Goal: Information Seeking & Learning: Learn about a topic

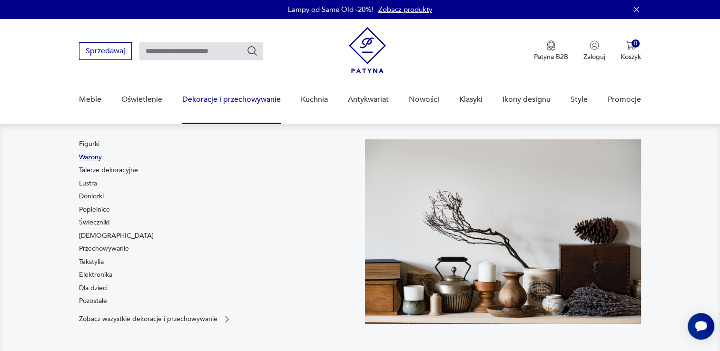
click at [90, 157] on link "Wazony" at bounding box center [90, 158] width 23 height 10
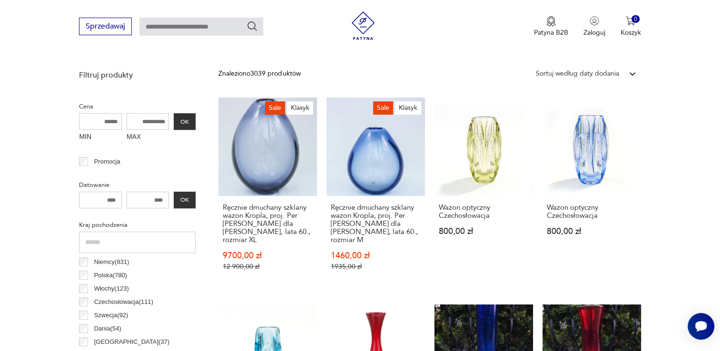
scroll to position [343, 0]
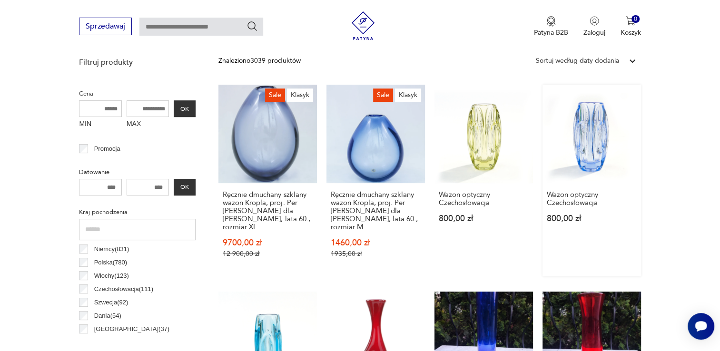
click at [595, 146] on link "Wazon optyczny Czechosłowacja 800,00 zł" at bounding box center [591, 181] width 98 height 192
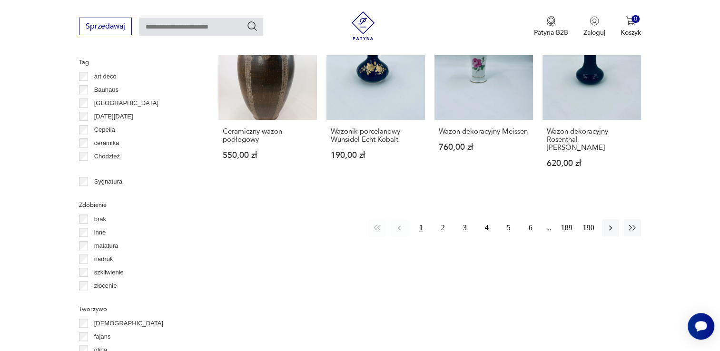
scroll to position [1075, 0]
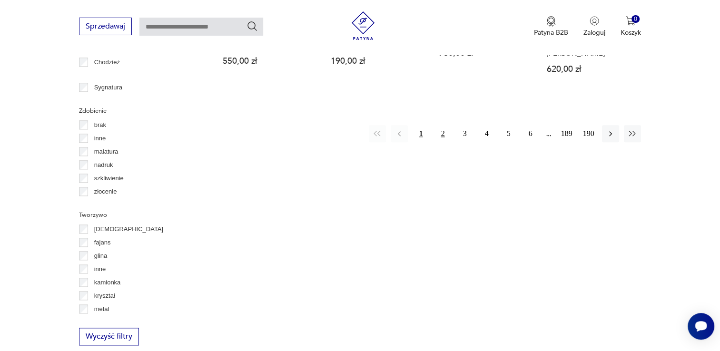
click at [441, 125] on button "2" at bounding box center [442, 133] width 17 height 17
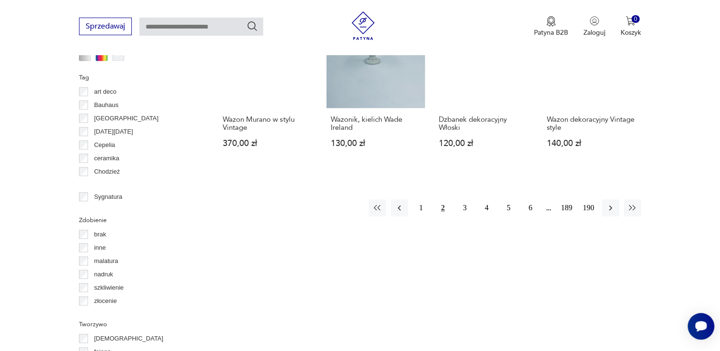
scroll to position [994, 0]
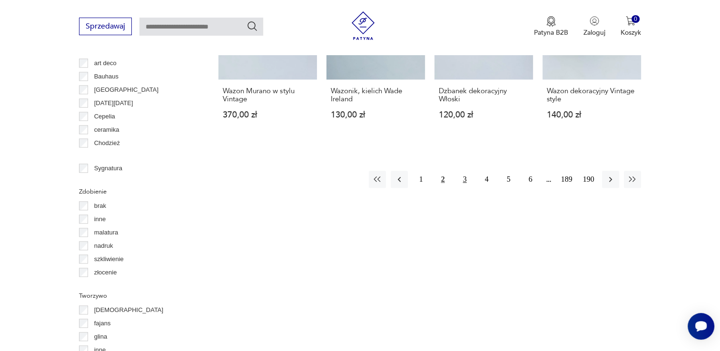
click at [462, 171] on button "3" at bounding box center [464, 179] width 17 height 17
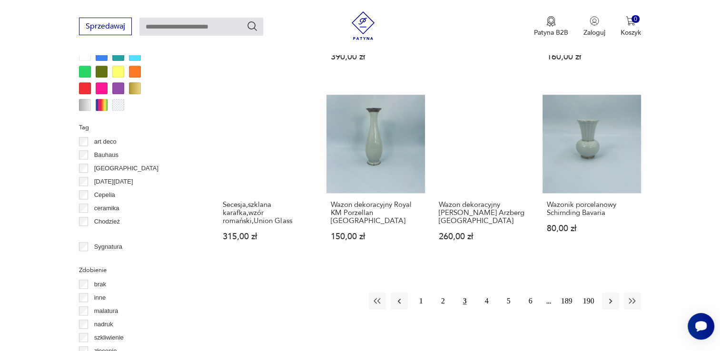
scroll to position [918, 0]
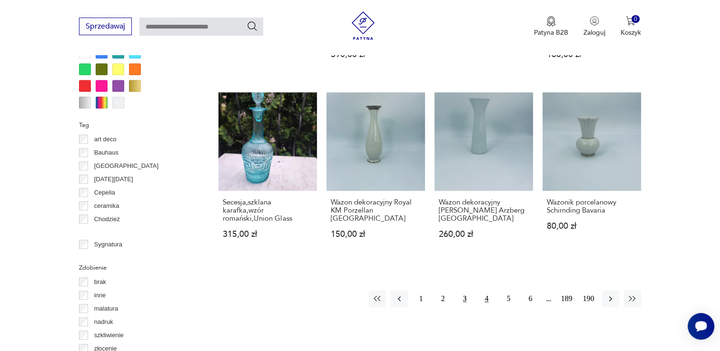
click at [486, 290] on button "4" at bounding box center [486, 298] width 17 height 17
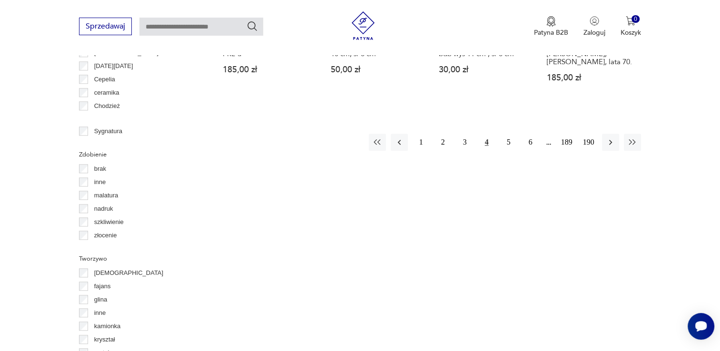
scroll to position [1032, 0]
click at [507, 133] on button "5" at bounding box center [508, 141] width 17 height 17
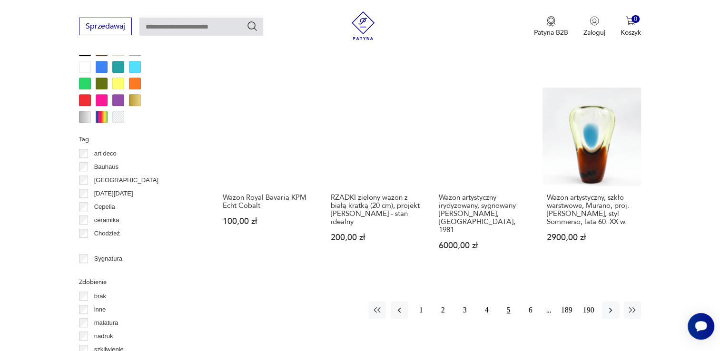
scroll to position [905, 0]
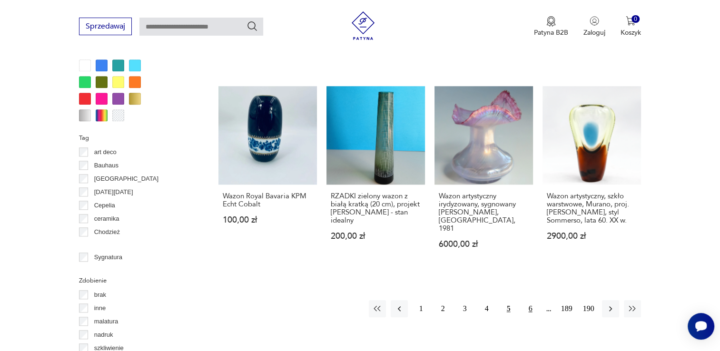
click at [530, 300] on button "6" at bounding box center [530, 308] width 17 height 17
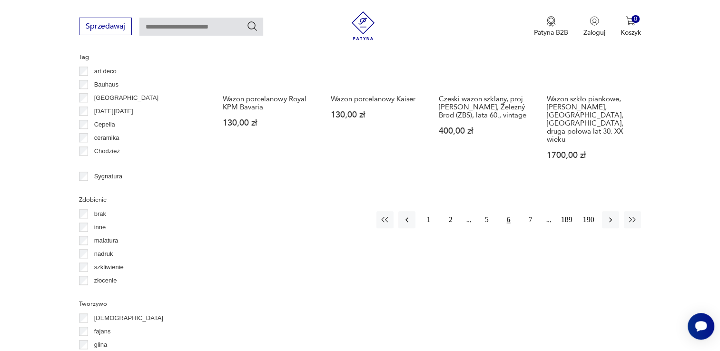
scroll to position [994, 0]
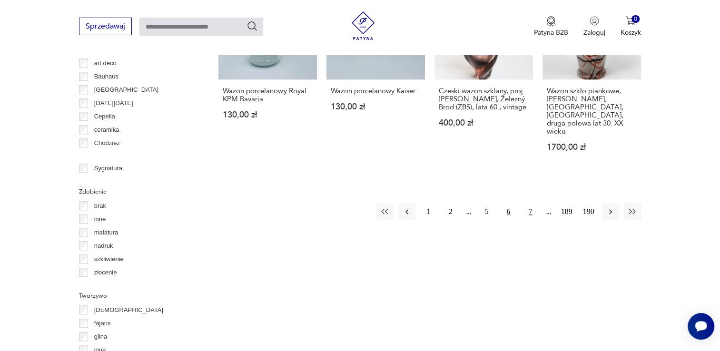
click at [527, 203] on button "7" at bounding box center [530, 211] width 17 height 17
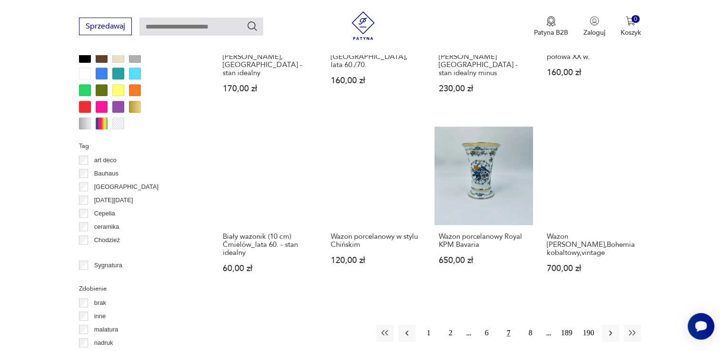
scroll to position [899, 0]
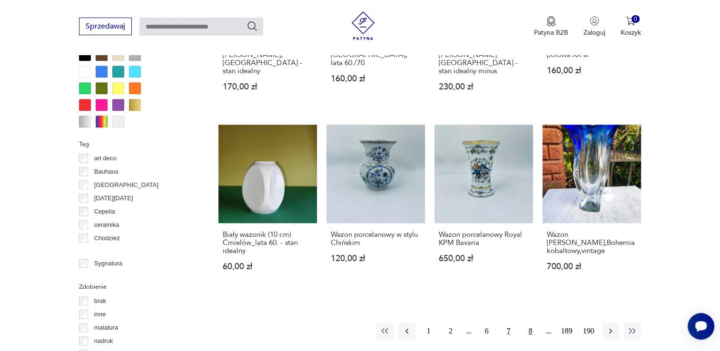
click at [529, 322] on button "8" at bounding box center [530, 330] width 17 height 17
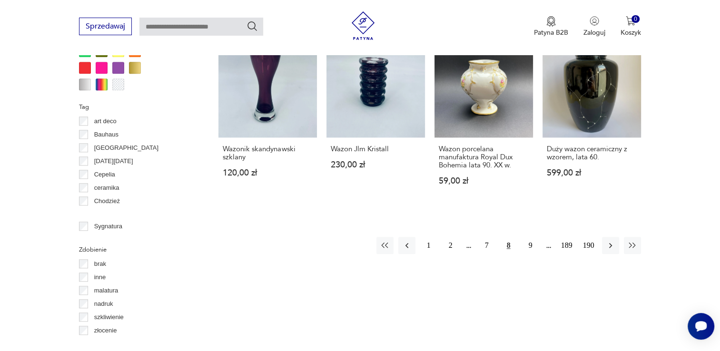
scroll to position [949, 0]
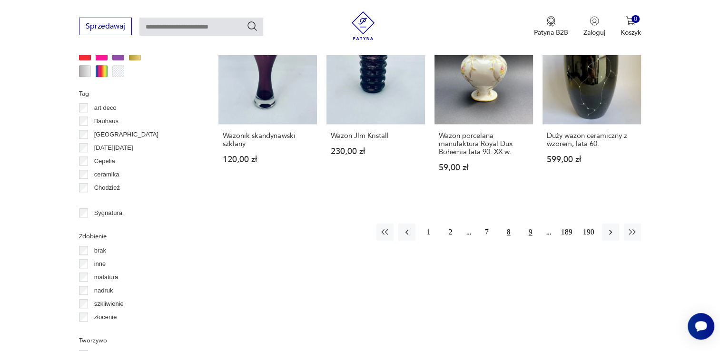
click at [528, 224] on button "9" at bounding box center [530, 232] width 17 height 17
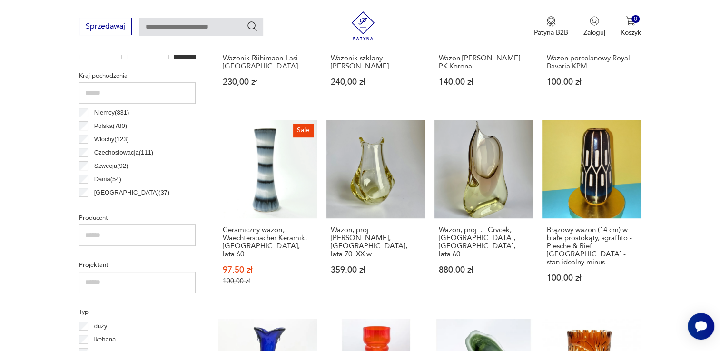
scroll to position [487, 0]
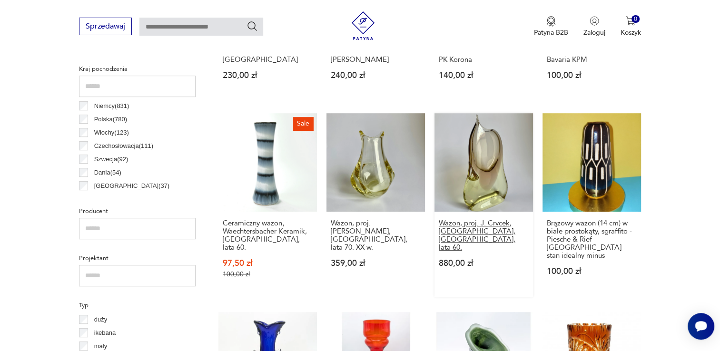
click at [450, 227] on h3 "Wazon, proj. J. Crvcek, [GEOGRAPHIC_DATA], [GEOGRAPHIC_DATA], lata 60." at bounding box center [484, 235] width 90 height 32
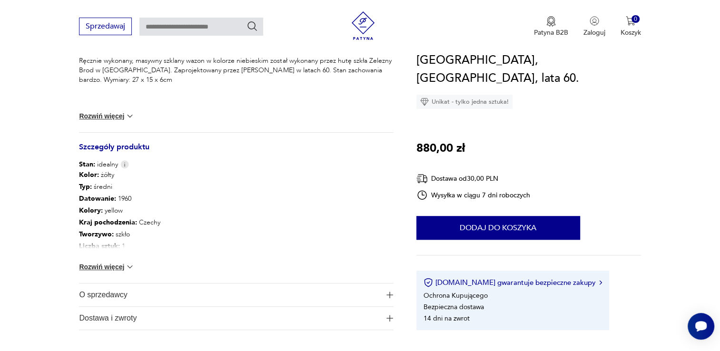
scroll to position [418, 0]
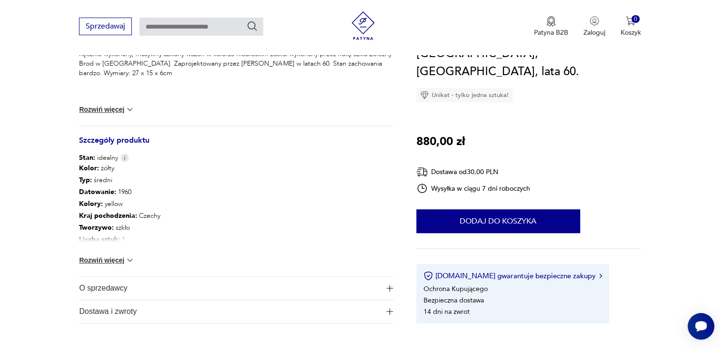
click at [107, 287] on span "O sprzedawcy" at bounding box center [229, 288] width 301 height 23
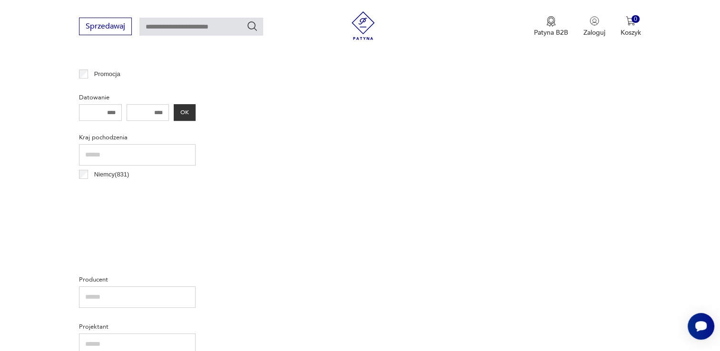
scroll to position [487, 0]
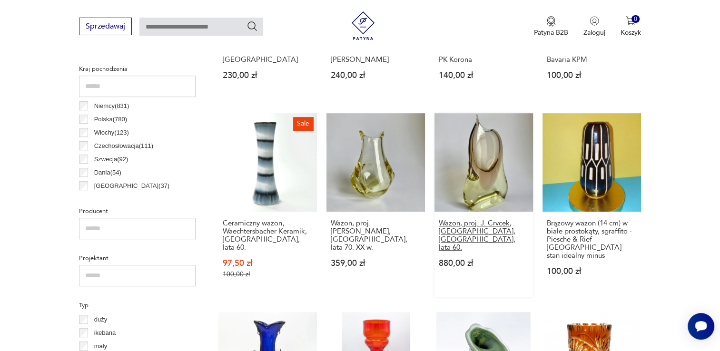
click at [466, 224] on h3 "Wazon, proj. J. Crvcek, [GEOGRAPHIC_DATA], [GEOGRAPHIC_DATA], lata 60." at bounding box center [484, 235] width 90 height 32
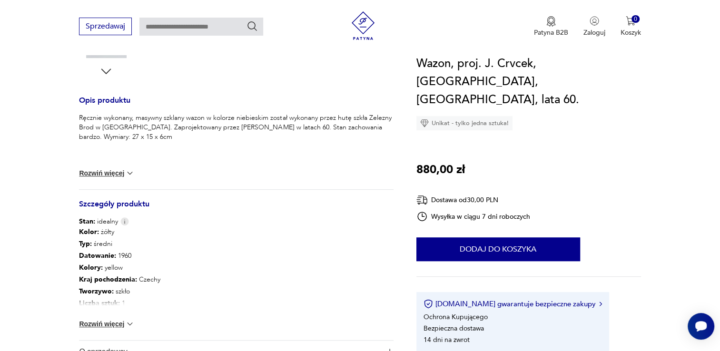
scroll to position [405, 0]
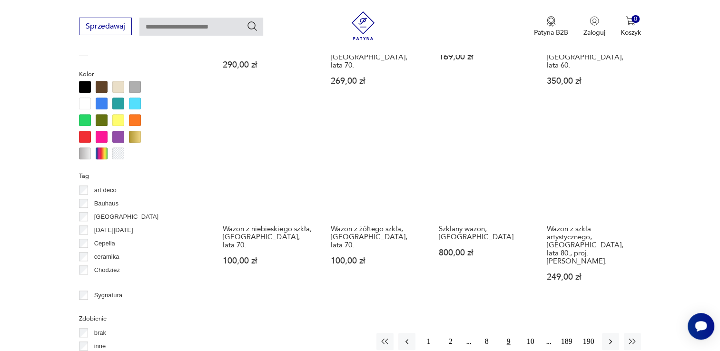
scroll to position [943, 0]
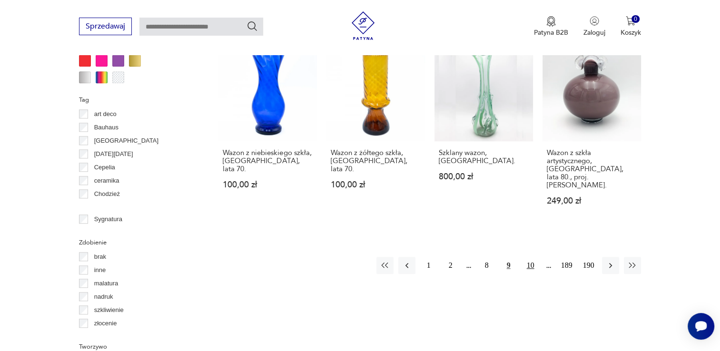
click at [529, 257] on button "10" at bounding box center [530, 265] width 17 height 17
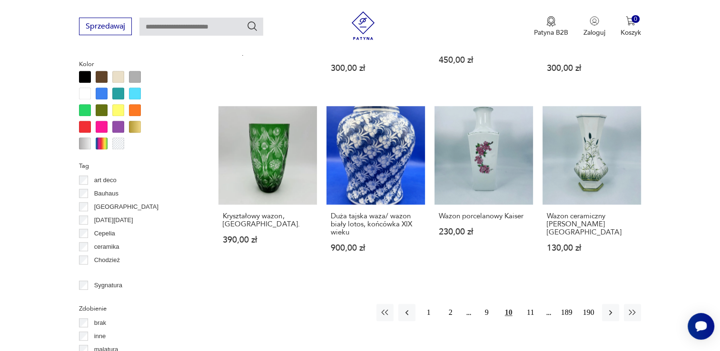
scroll to position [918, 0]
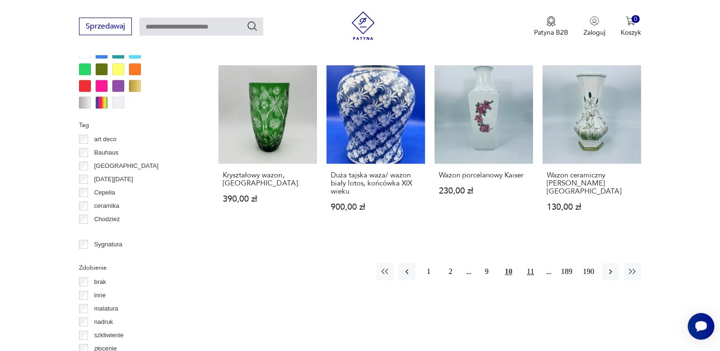
click at [529, 263] on button "11" at bounding box center [530, 271] width 17 height 17
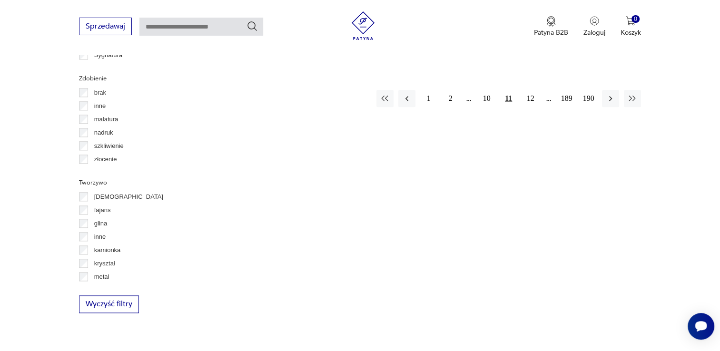
scroll to position [1127, 0]
